Goal: Navigation & Orientation: Find specific page/section

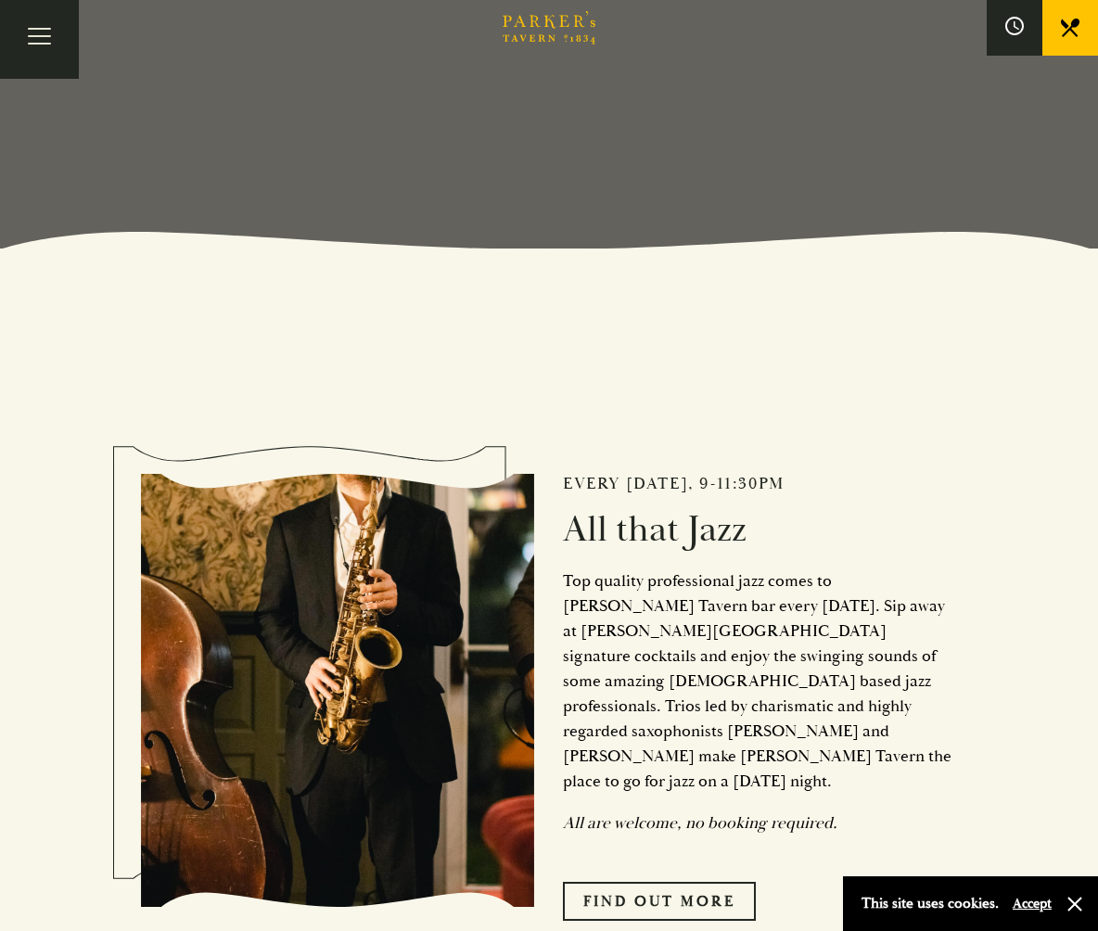
scroll to position [649, 0]
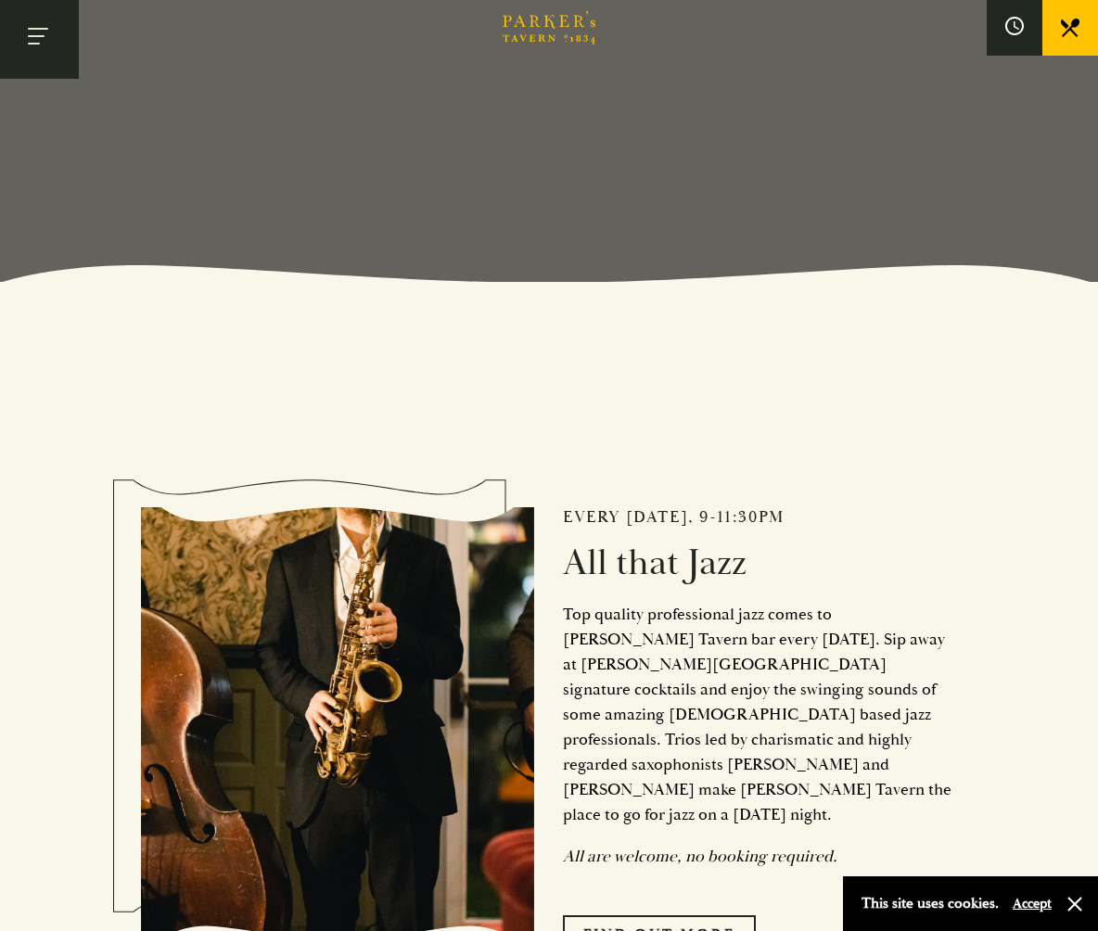
click at [54, 38] on button "Toggle navigation" at bounding box center [39, 39] width 79 height 79
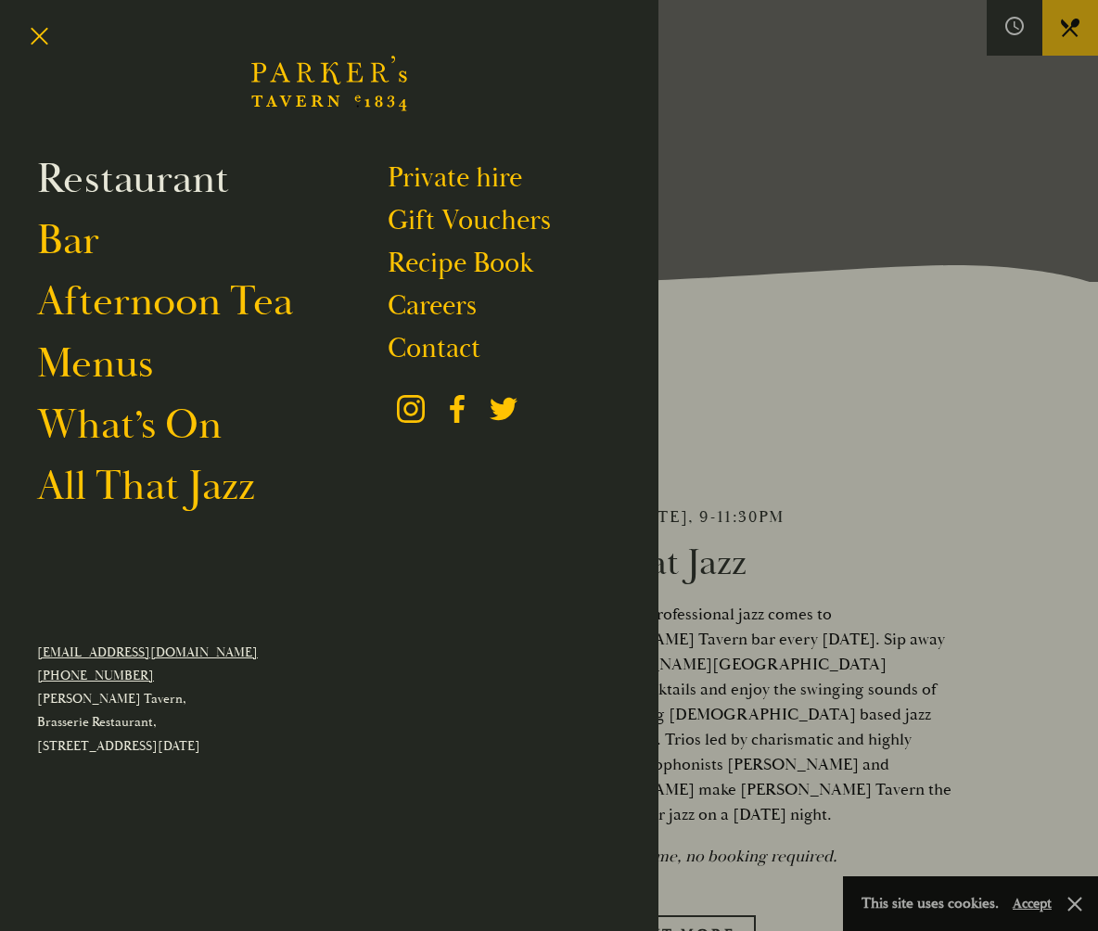
click at [90, 178] on link "Restaurant" at bounding box center [133, 179] width 192 height 51
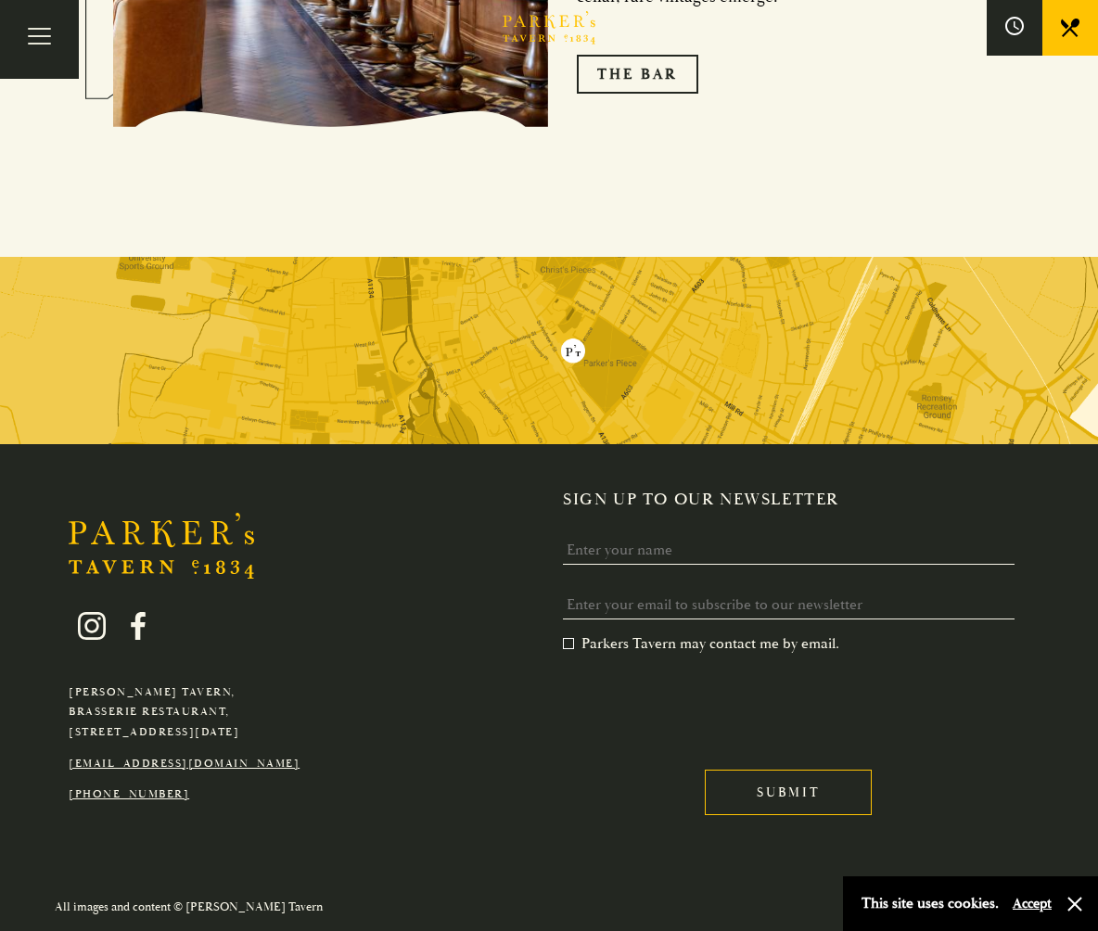
scroll to position [3365, 0]
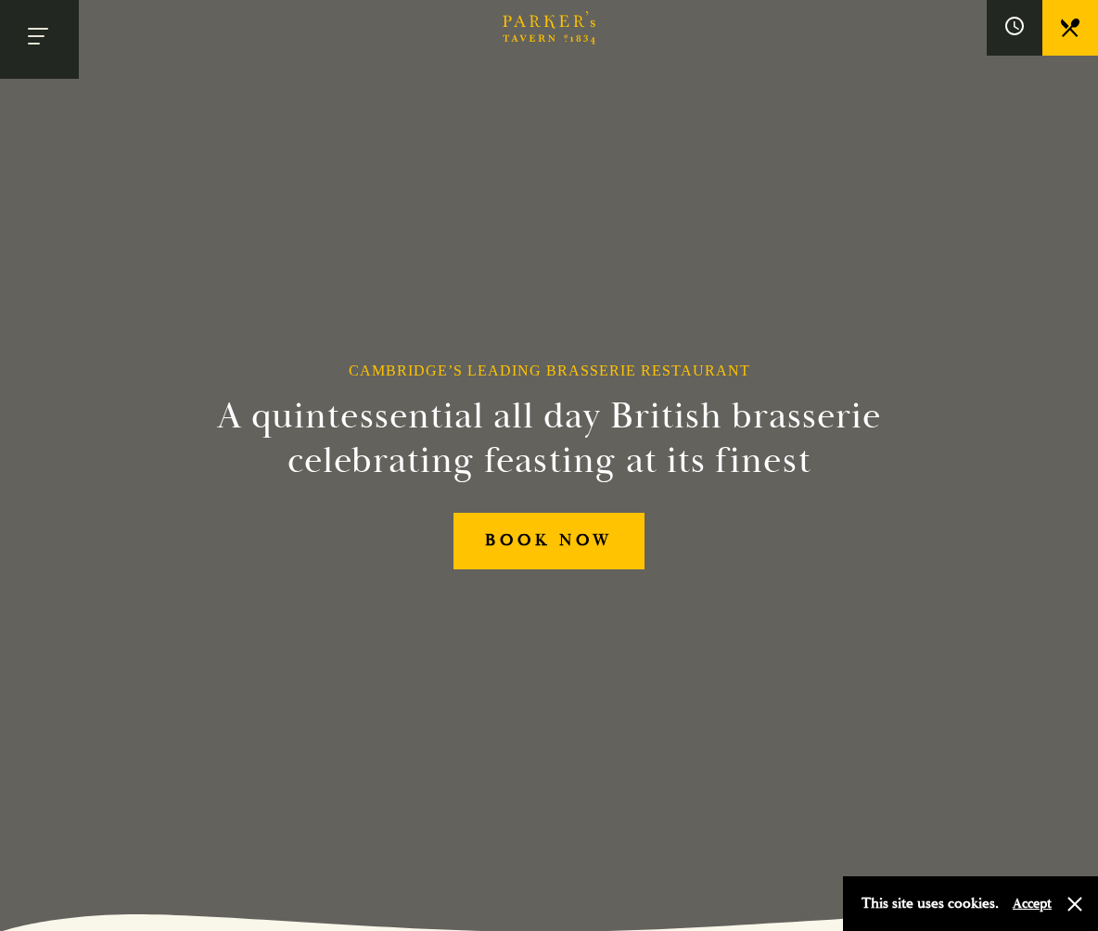
click at [53, 59] on button "Toggle navigation" at bounding box center [39, 39] width 79 height 79
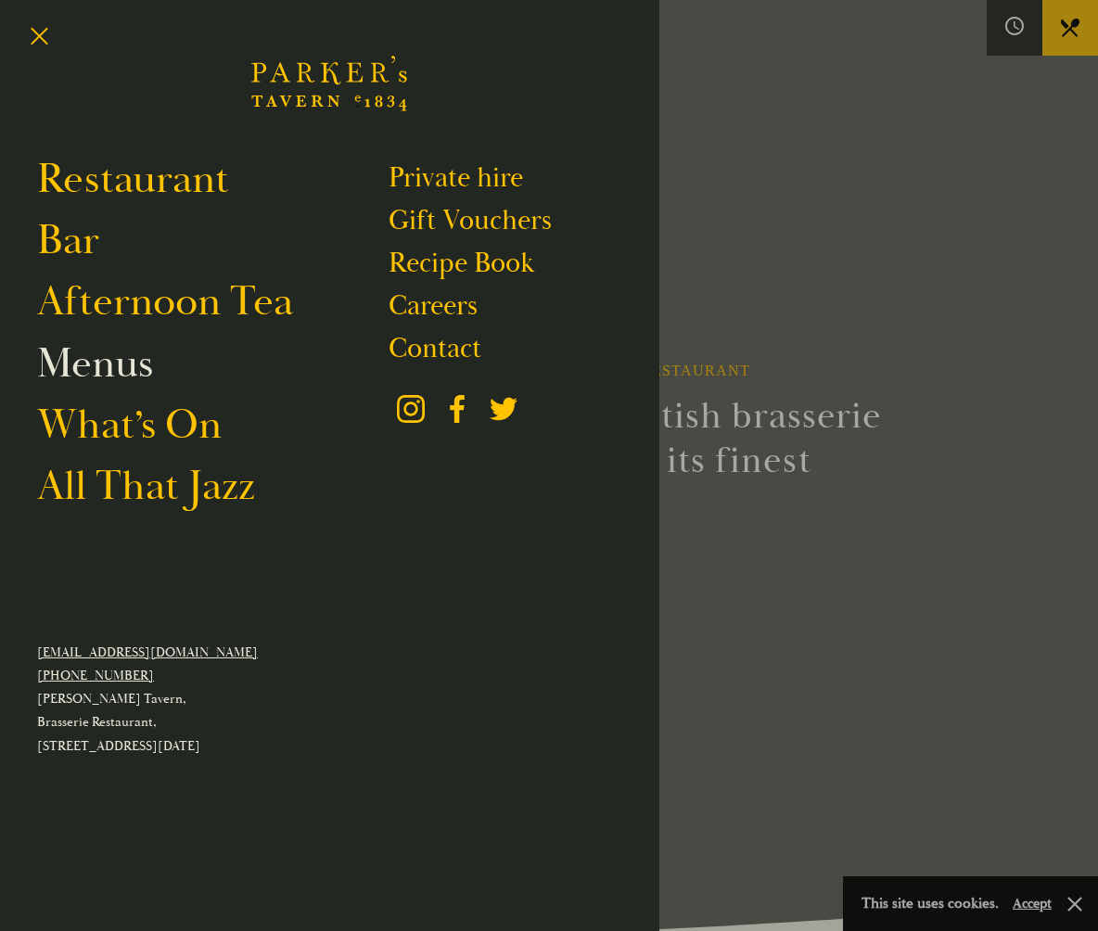
click at [136, 374] on link "Menus" at bounding box center [95, 363] width 116 height 51
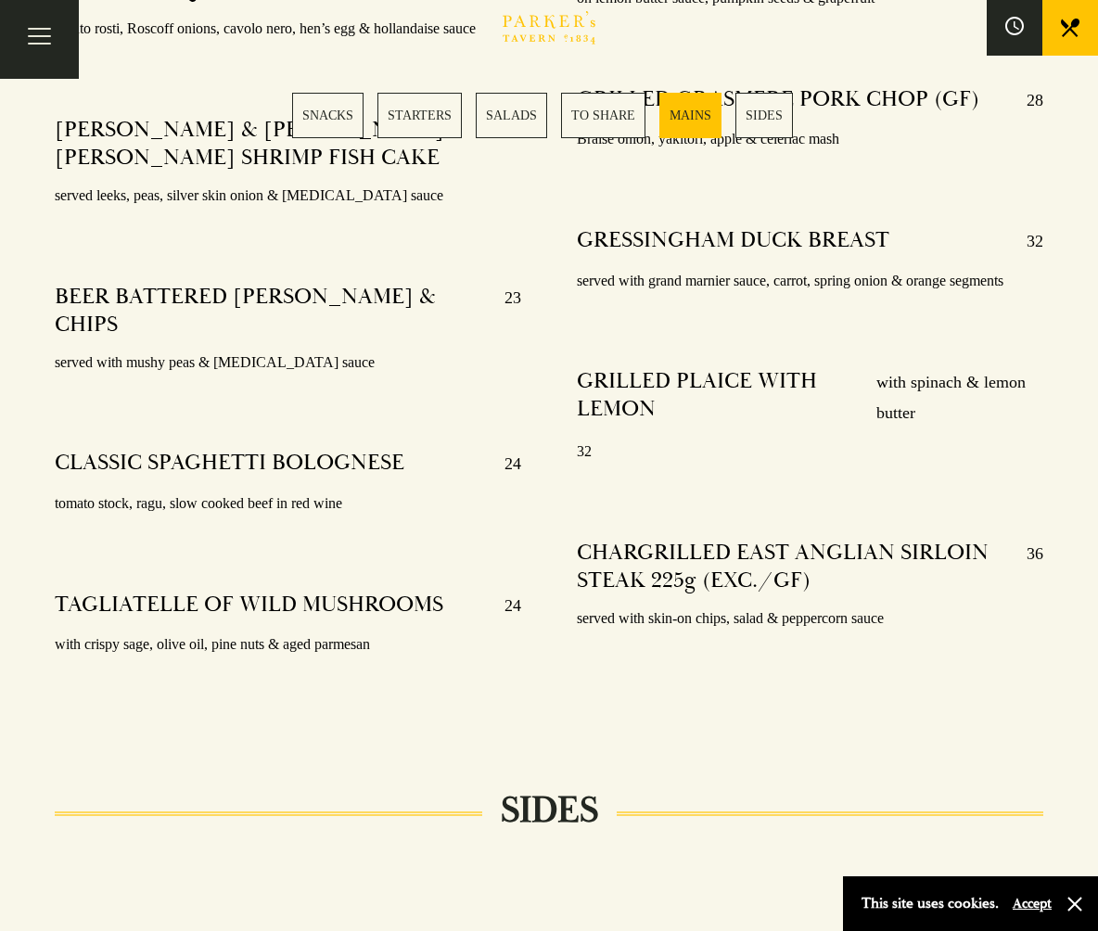
scroll to position [3802, 0]
